Goal: Entertainment & Leisure: Consume media (video, audio)

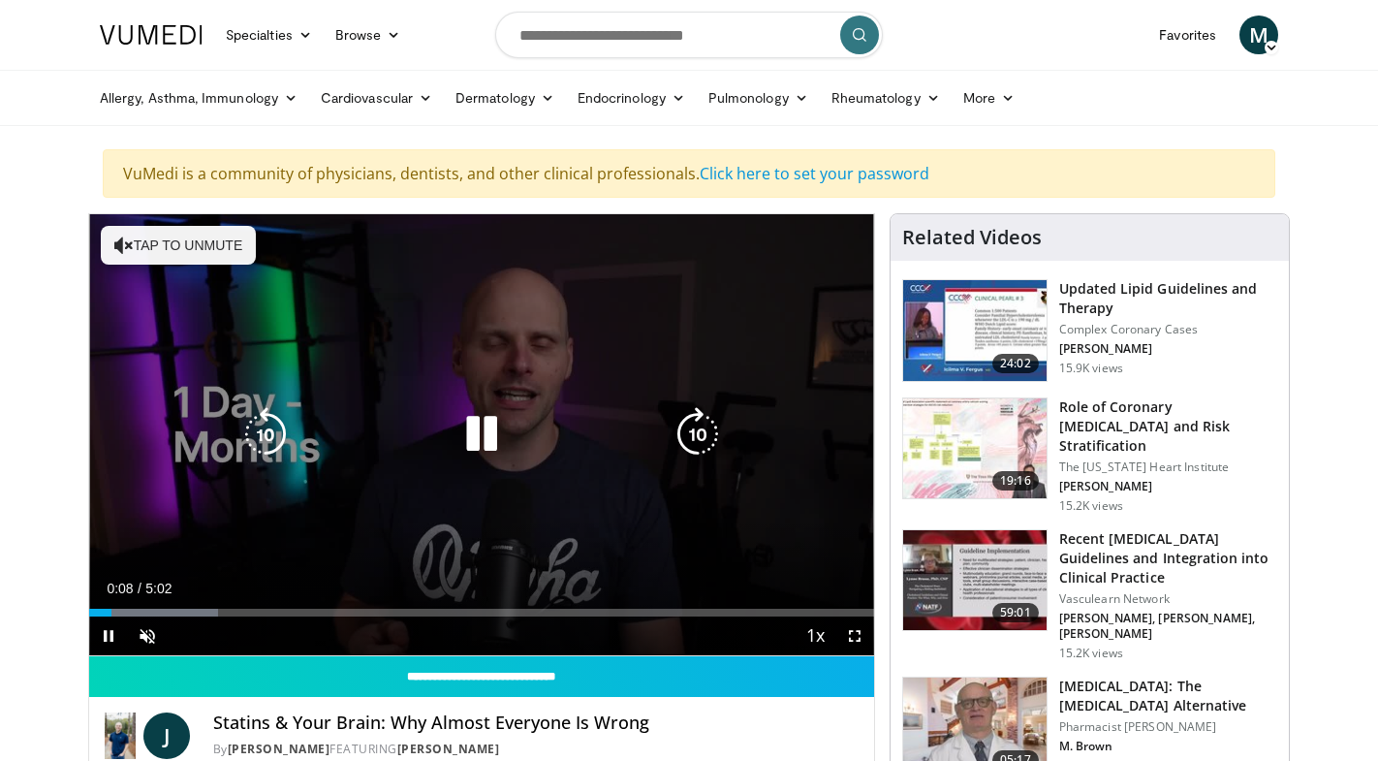
click at [481, 425] on icon "Video Player" at bounding box center [482, 434] width 54 height 54
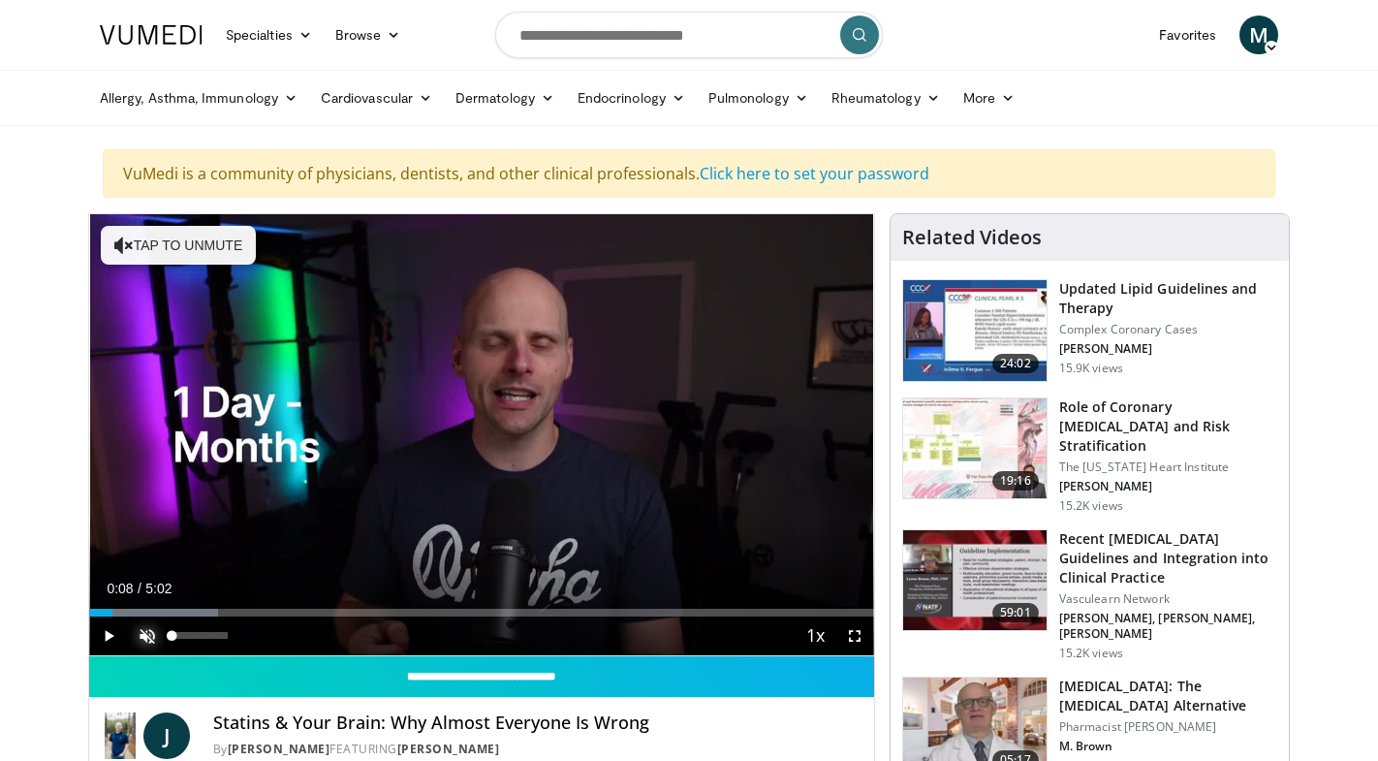
click at [141, 638] on span "Video Player" at bounding box center [147, 635] width 39 height 39
click at [104, 634] on span "Video Player" at bounding box center [108, 635] width 39 height 39
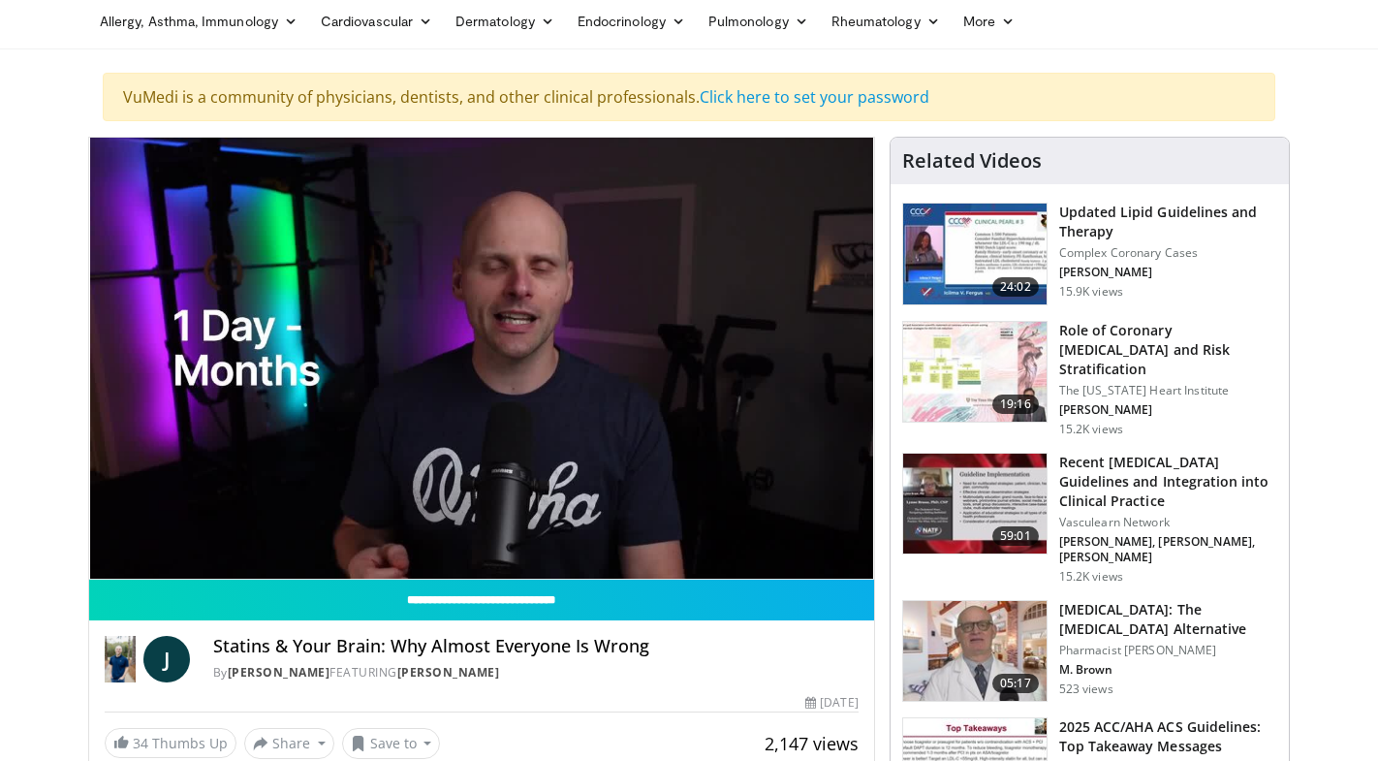
scroll to position [73, 0]
